Goal: Information Seeking & Learning: Understand process/instructions

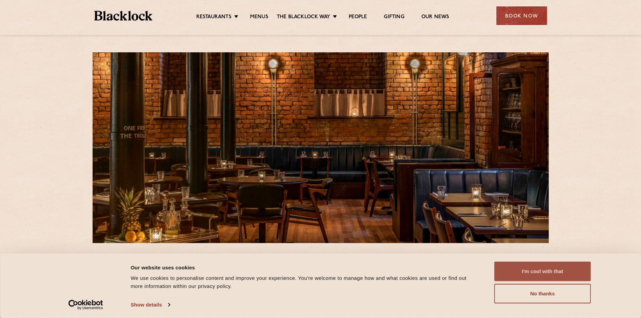
click at [528, 271] on button "I'm cool with that" at bounding box center [542, 272] width 97 height 20
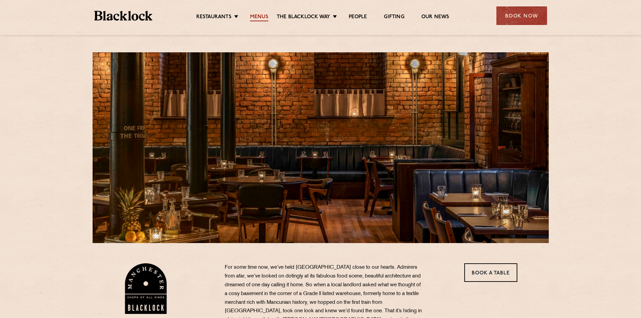
click at [251, 18] on link "Menus" at bounding box center [259, 17] width 18 height 7
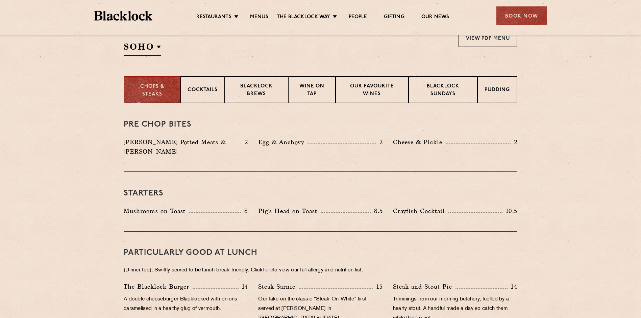
scroll to position [203, 0]
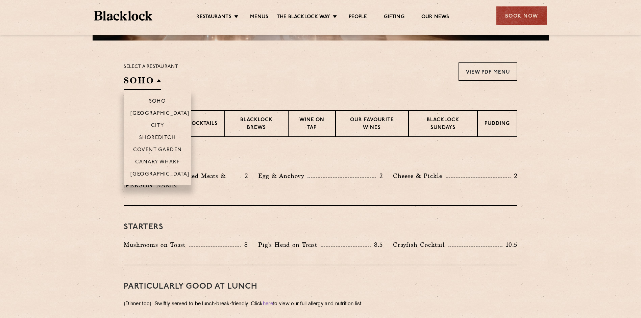
click at [148, 82] on h2 "SOHO" at bounding box center [142, 82] width 37 height 15
click at [166, 171] on li "[GEOGRAPHIC_DATA]" at bounding box center [158, 176] width 68 height 17
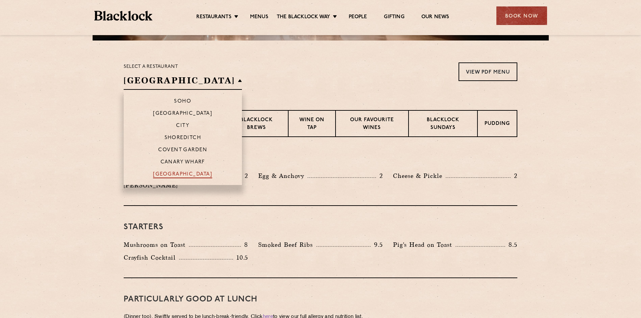
click at [166, 174] on p "[GEOGRAPHIC_DATA]" at bounding box center [182, 175] width 59 height 7
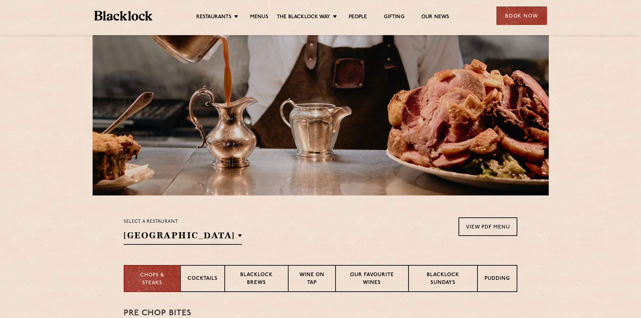
scroll to position [0, 0]
